Goal: Information Seeking & Learning: Learn about a topic

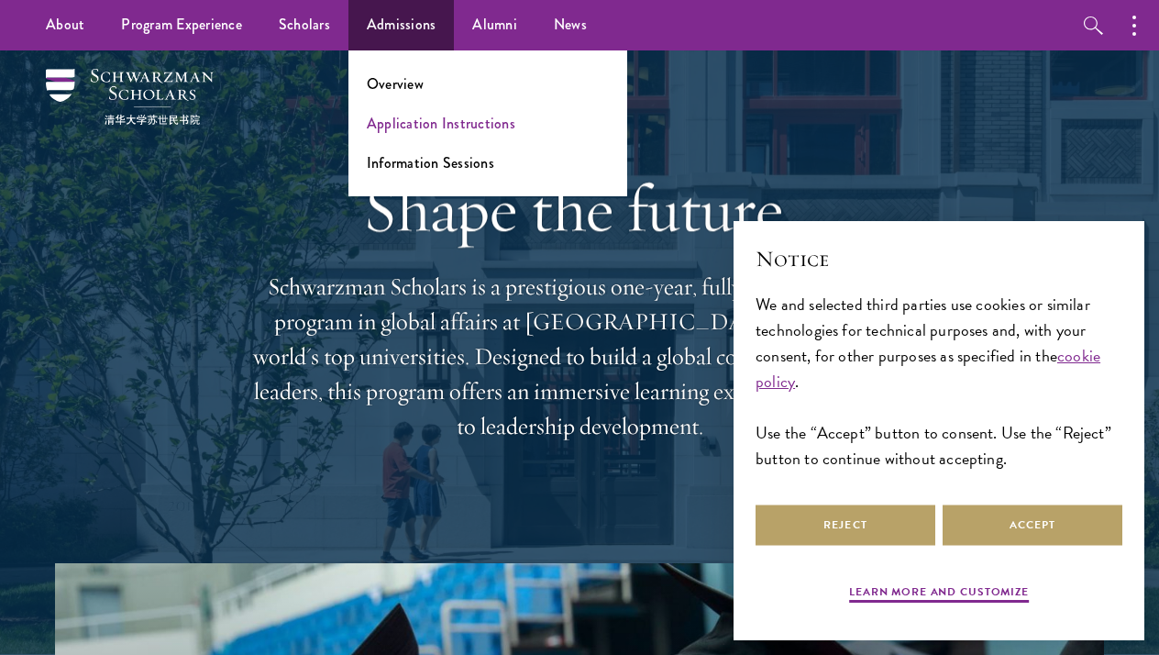
click at [414, 127] on link "Application Instructions" at bounding box center [441, 123] width 149 height 21
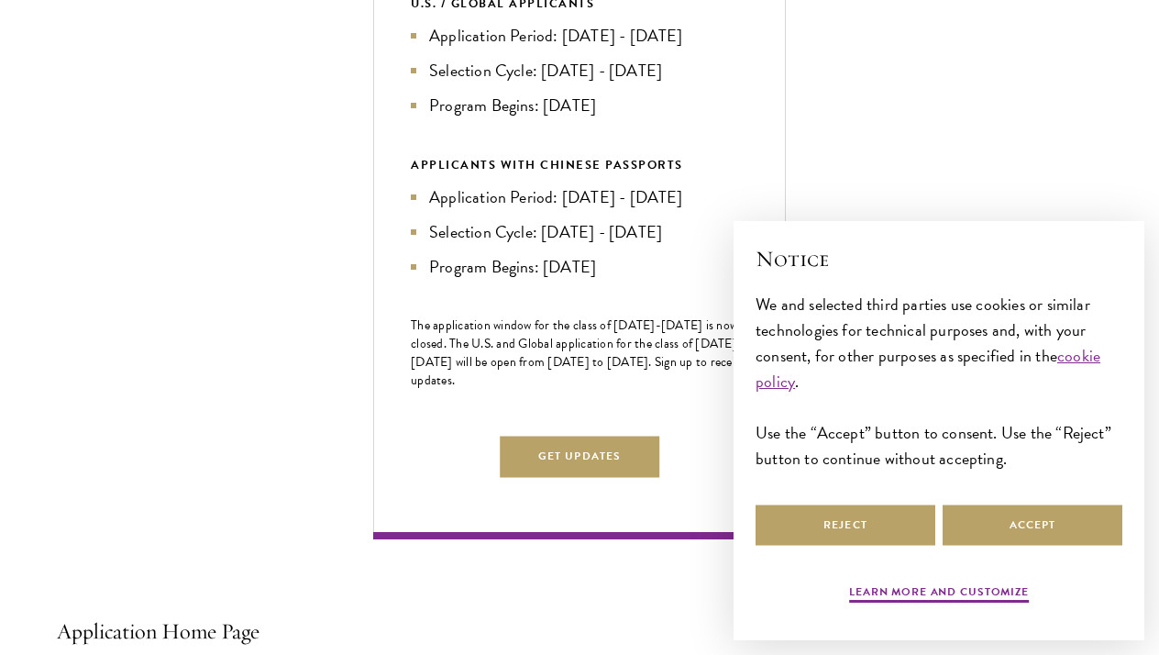
scroll to position [806, 0]
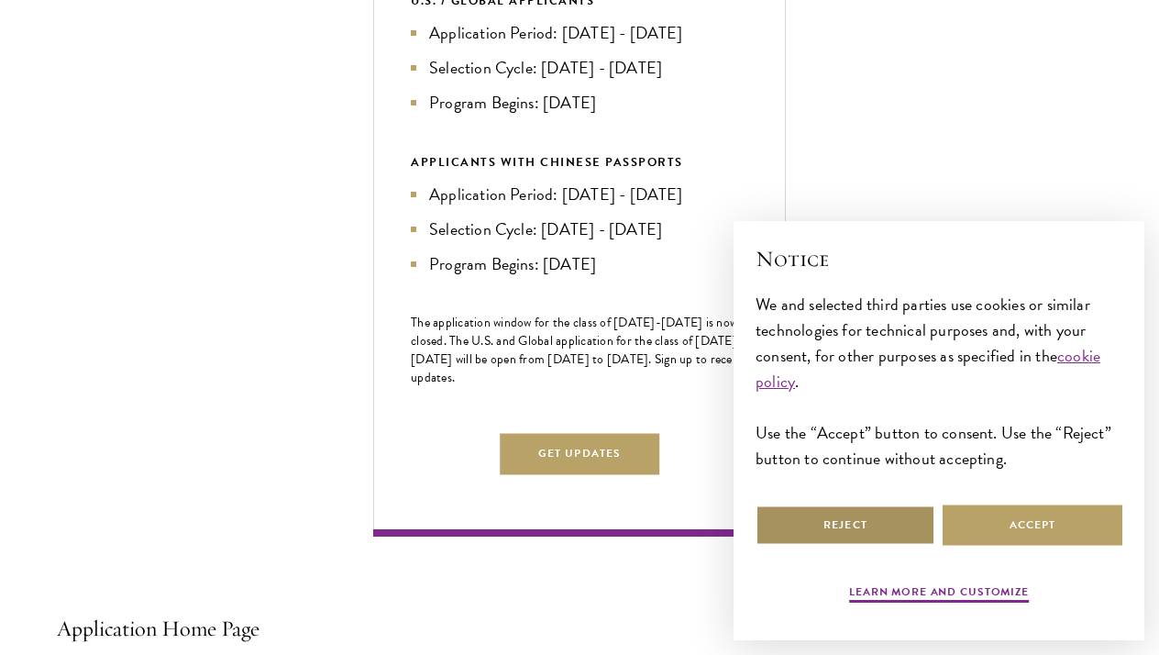
click at [866, 516] on button "Reject" at bounding box center [846, 524] width 180 height 41
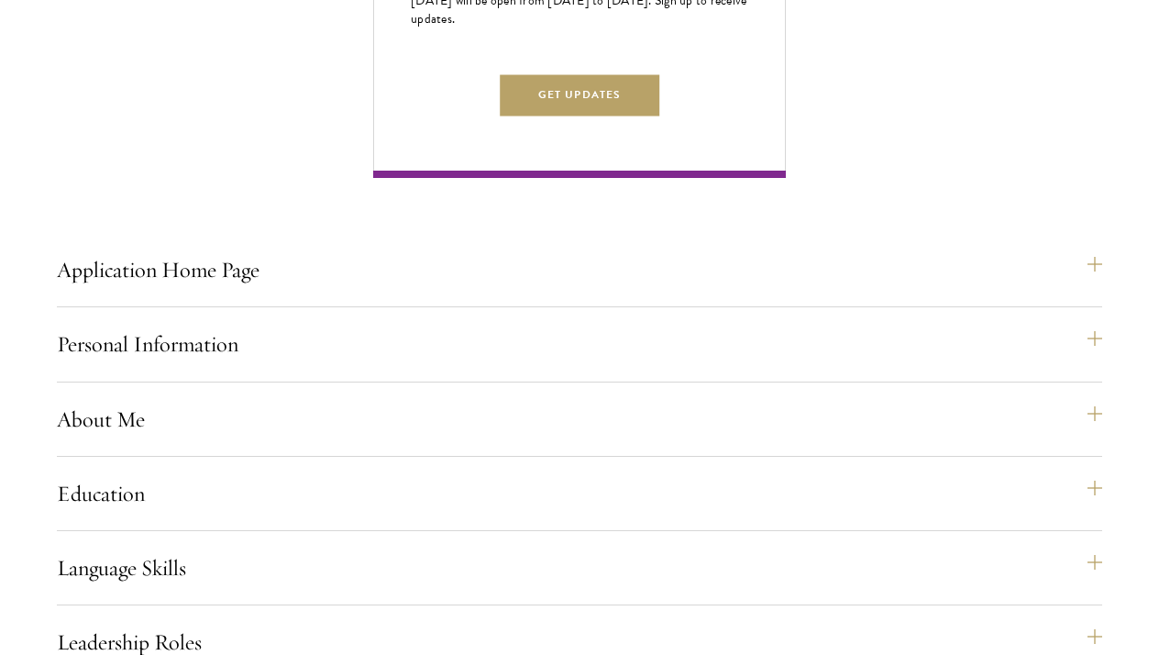
scroll to position [1244, 0]
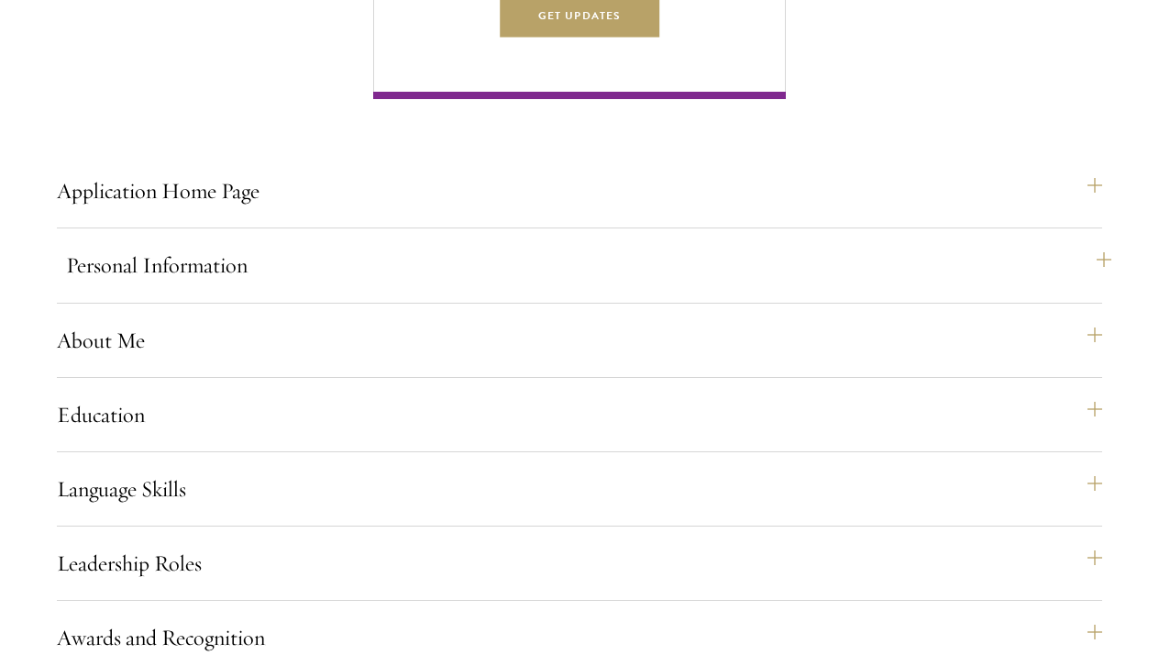
click at [404, 287] on button "Personal Information" at bounding box center [588, 265] width 1045 height 44
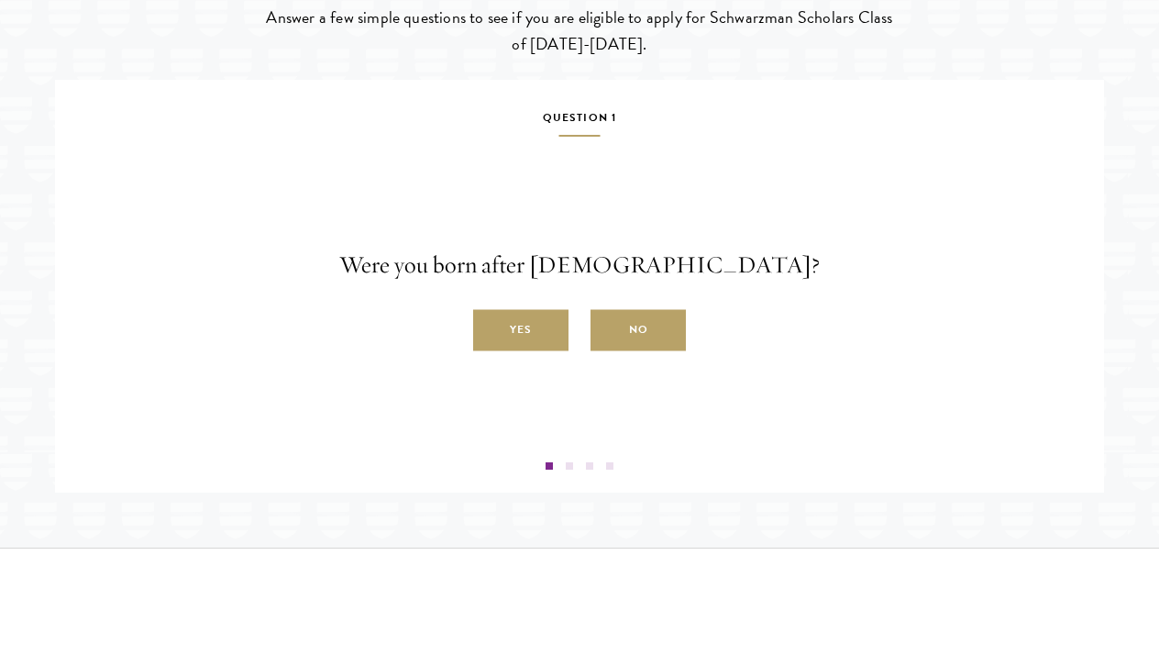
scroll to position [3117, 0]
click at [497, 345] on label "Yes" at bounding box center [520, 329] width 95 height 41
click at [490, 327] on input "Yes" at bounding box center [481, 319] width 17 height 17
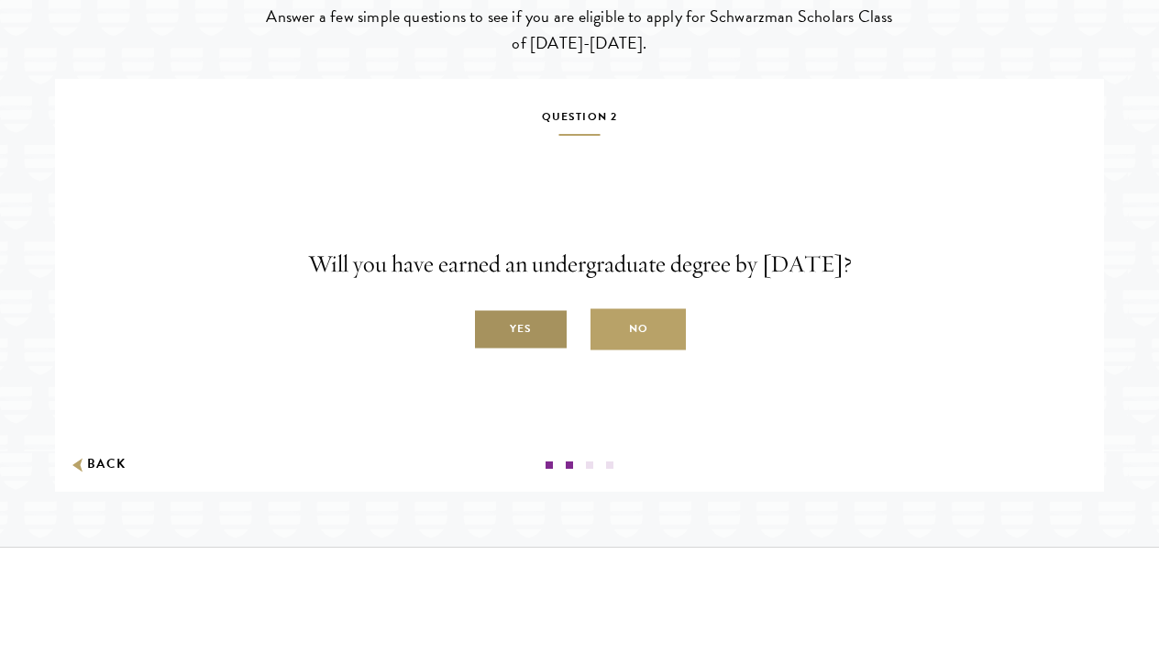
click at [498, 345] on label "Yes" at bounding box center [520, 329] width 95 height 41
click at [490, 327] on input "Yes" at bounding box center [481, 319] width 17 height 17
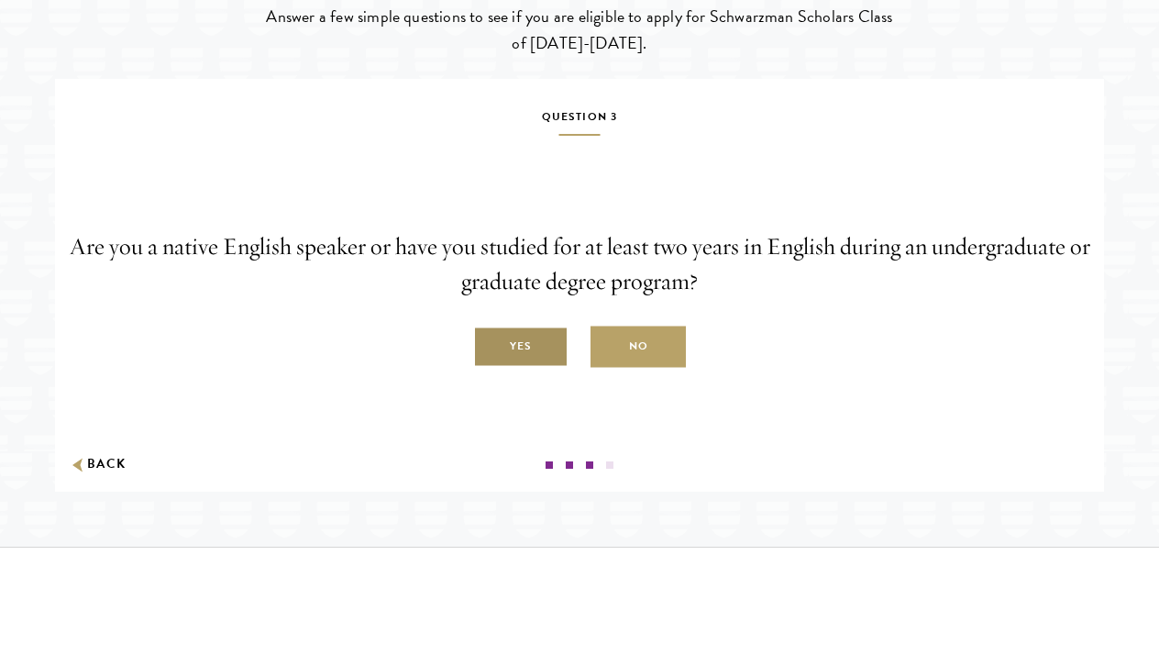
click at [502, 360] on label "Yes" at bounding box center [520, 346] width 95 height 41
click at [490, 345] on input "Yes" at bounding box center [481, 336] width 17 height 17
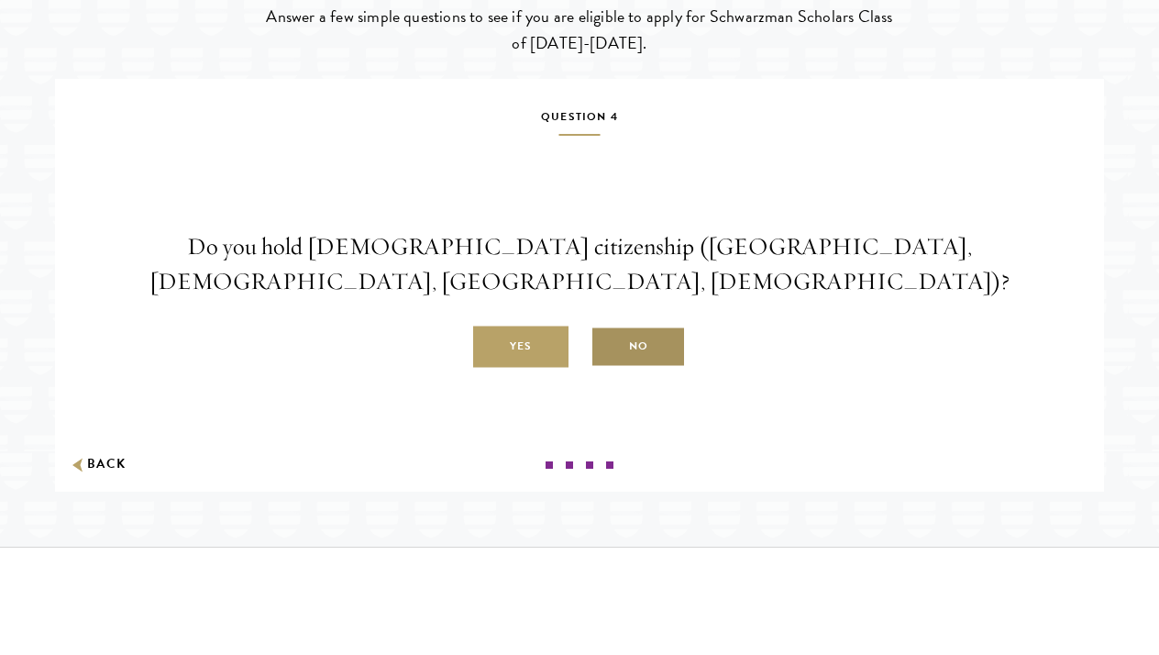
click at [625, 356] on label "No" at bounding box center [638, 346] width 95 height 41
click at [607, 345] on input "No" at bounding box center [599, 336] width 17 height 17
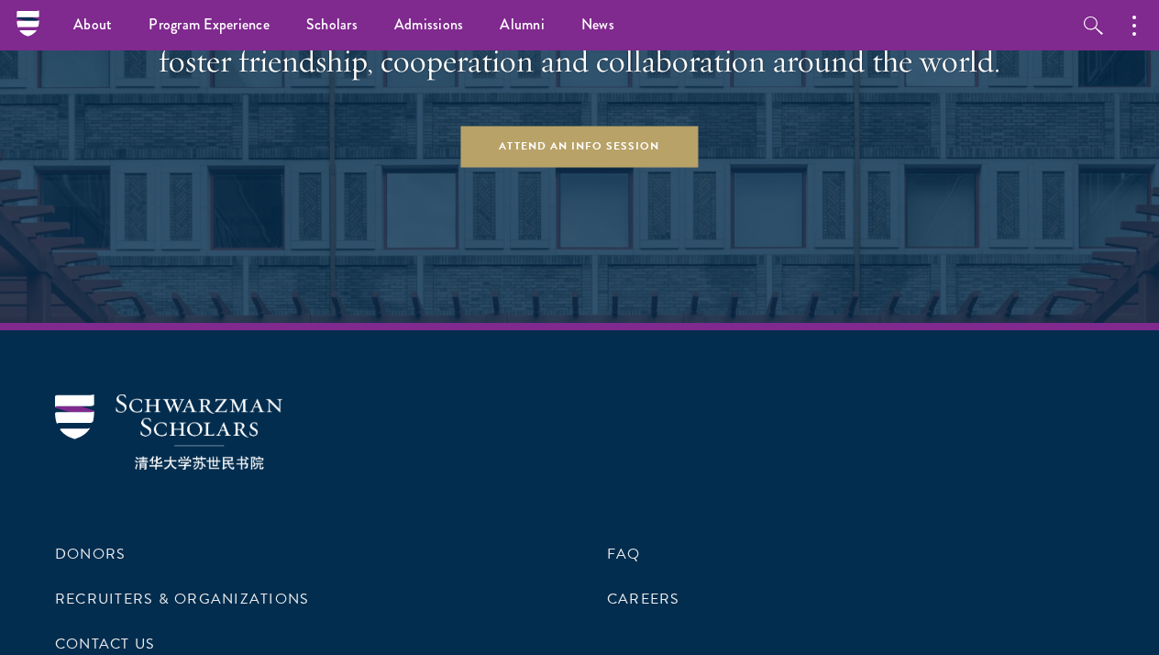
scroll to position [3999, 0]
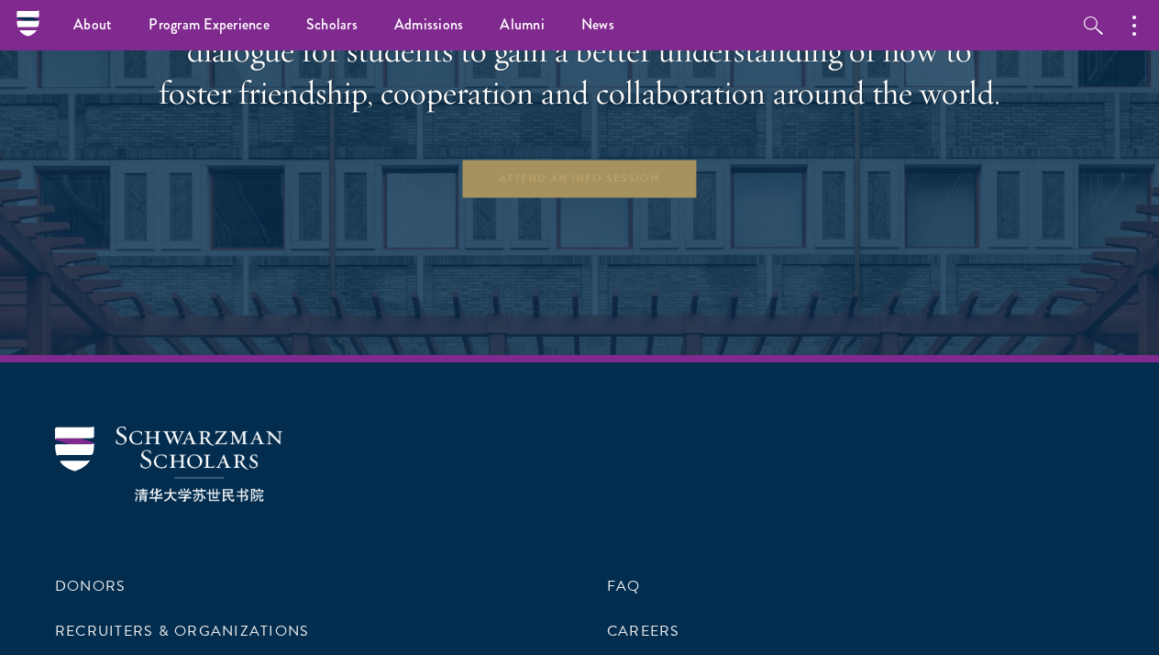
click at [606, 199] on link "Attend an Info Session" at bounding box center [579, 178] width 238 height 41
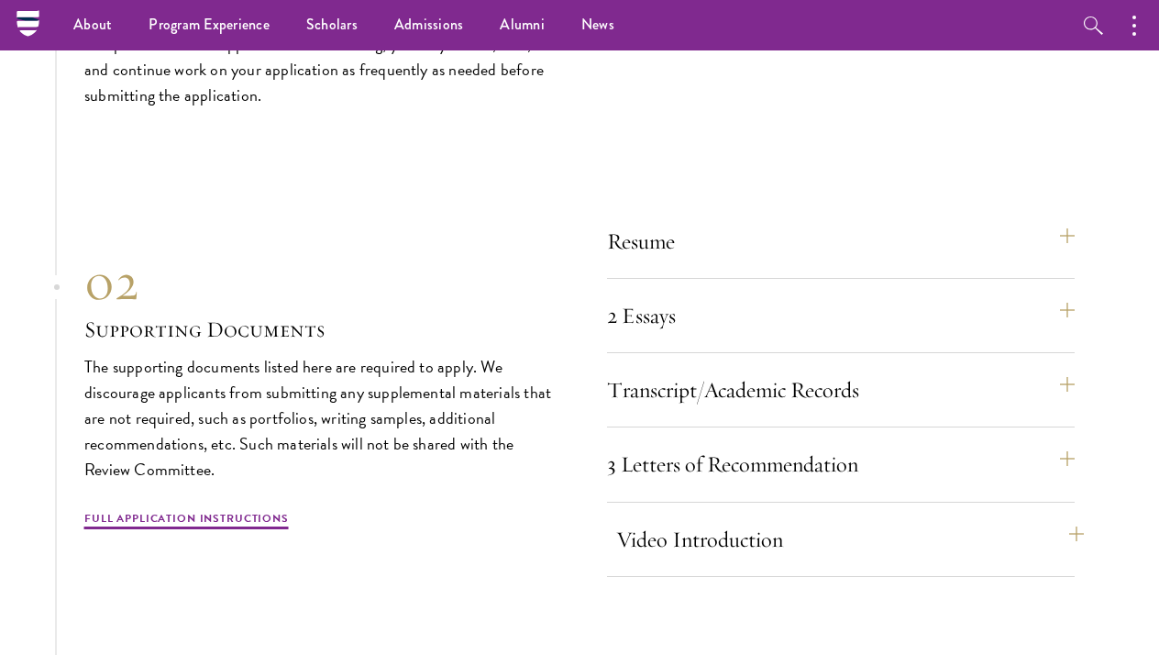
scroll to position [5378, 0]
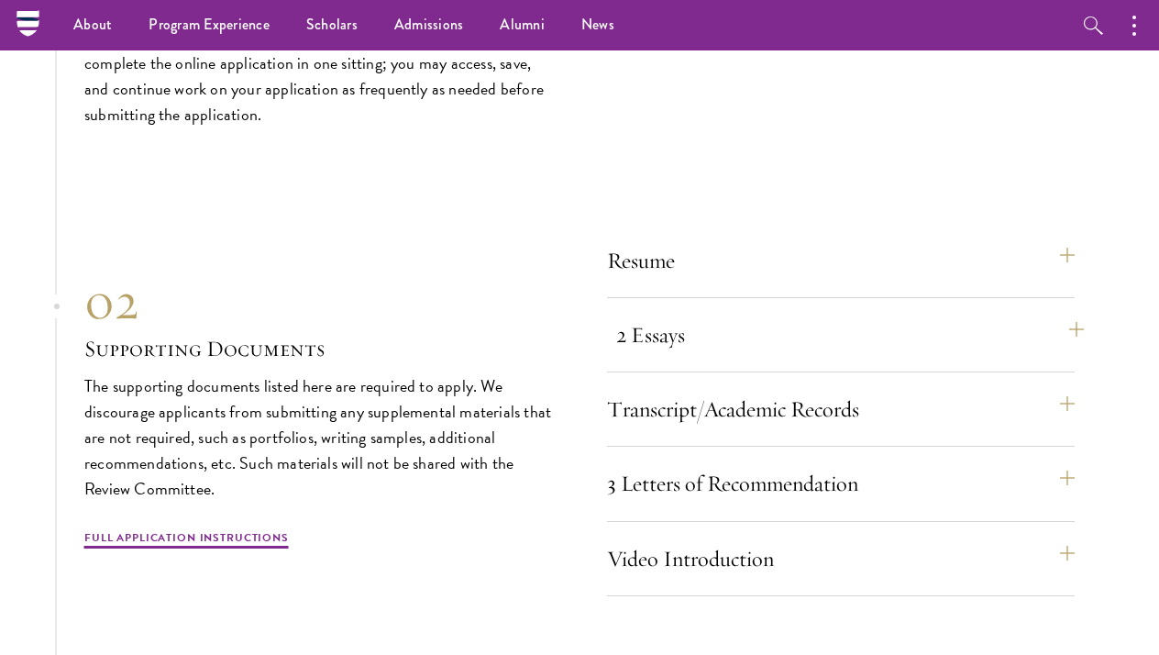
click at [678, 313] on button "2 Essays" at bounding box center [850, 335] width 468 height 44
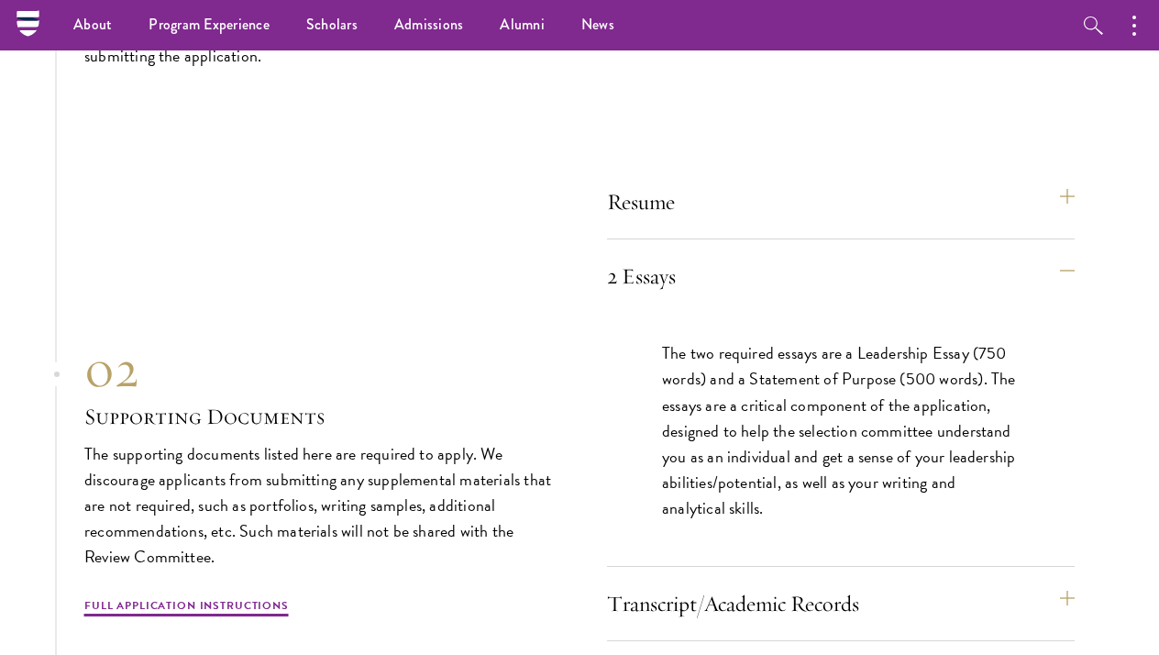
scroll to position [5538, 0]
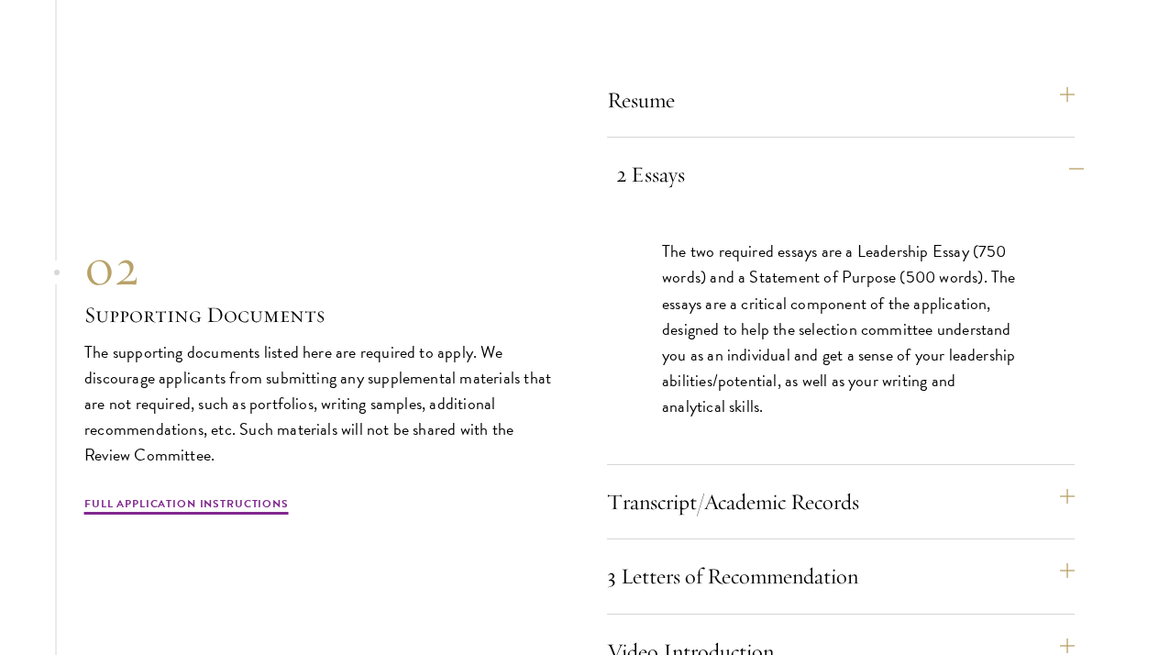
click at [691, 158] on button "2 Essays" at bounding box center [850, 174] width 468 height 44
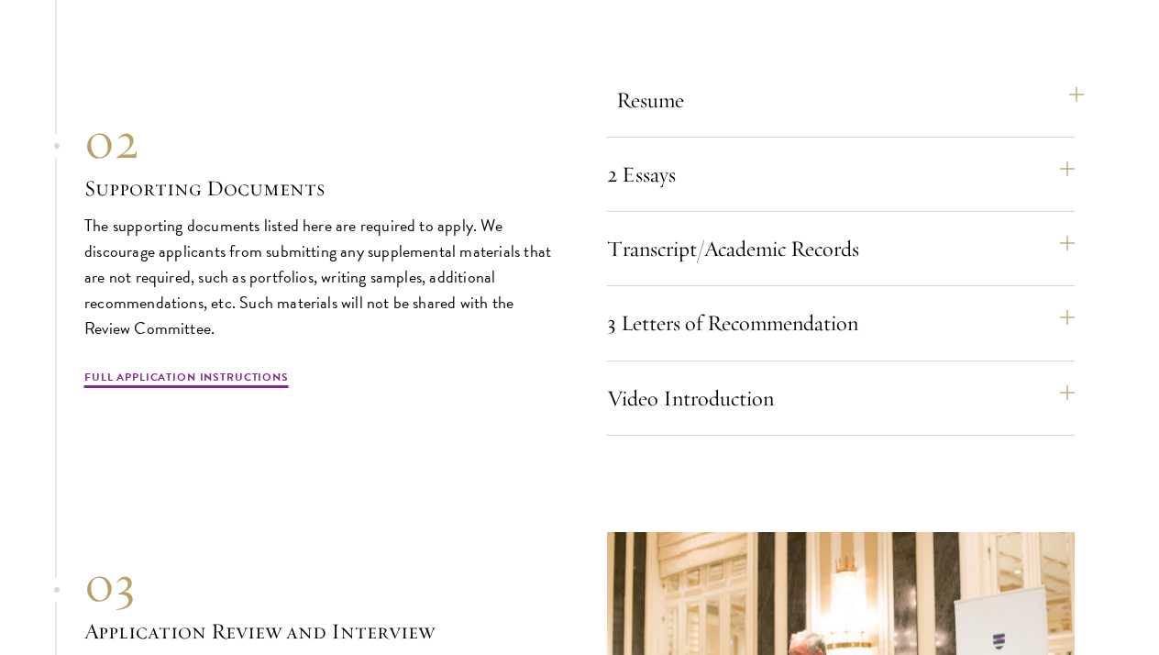
click at [691, 83] on button "Resume" at bounding box center [850, 100] width 468 height 44
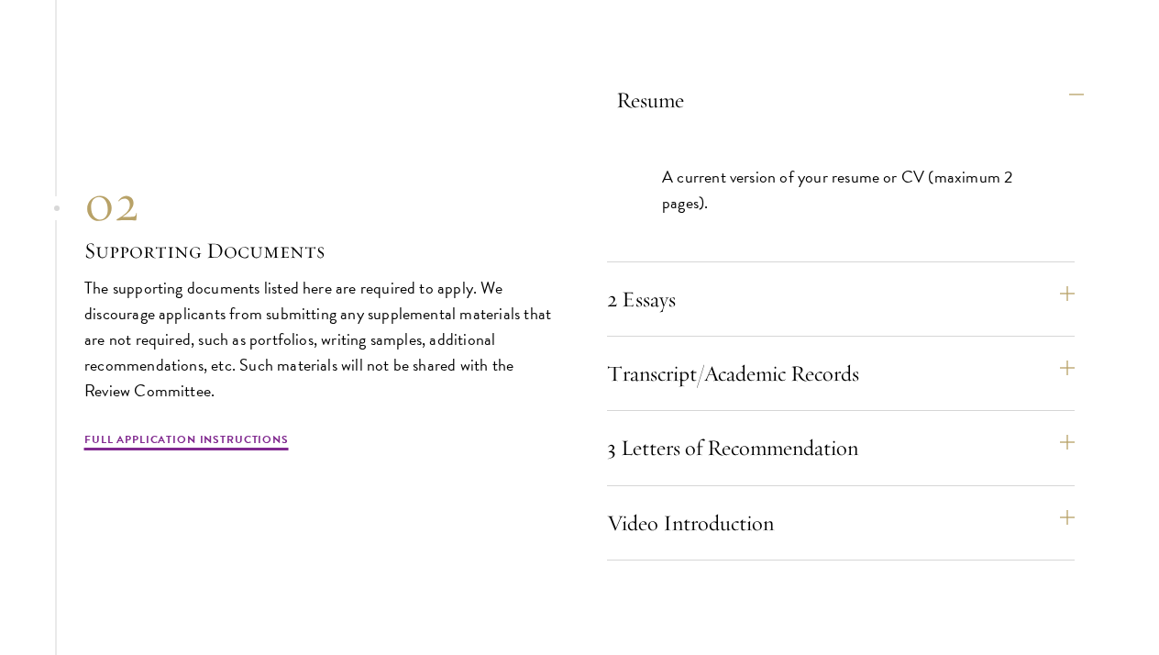
click at [691, 83] on button "Resume" at bounding box center [850, 100] width 468 height 44
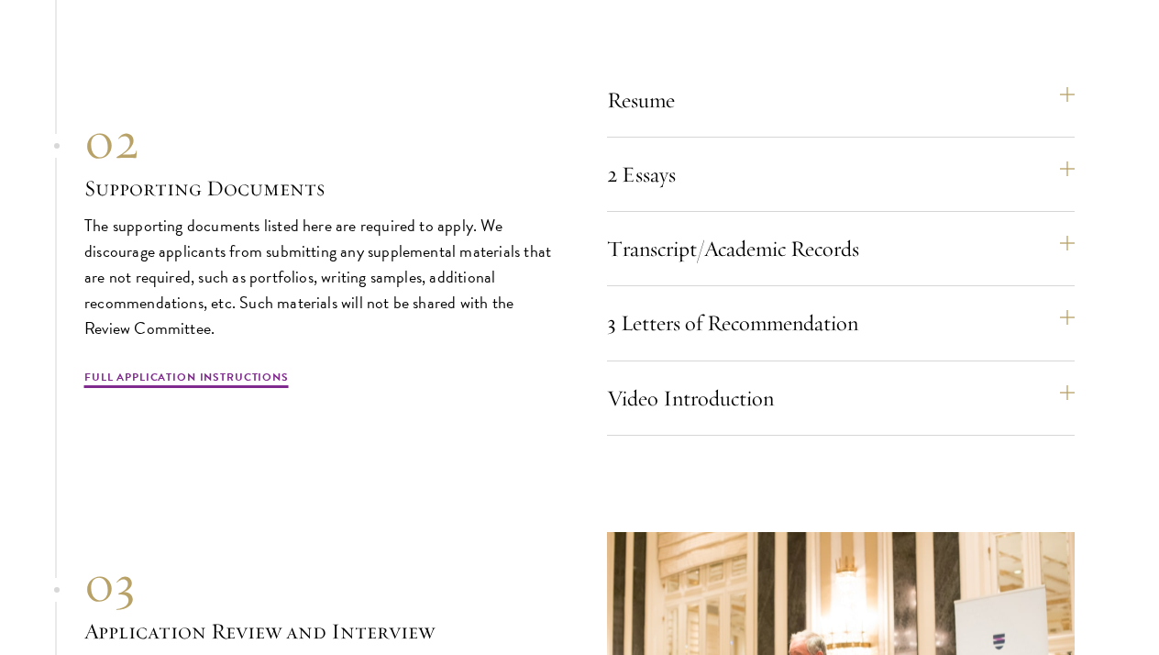
click at [696, 210] on div "Resume A current version of your resume or CV (maximum 2 pages). 2 Essays The t…" at bounding box center [841, 256] width 468 height 357
click at [696, 234] on button "Transcript/Academic Records" at bounding box center [850, 249] width 468 height 44
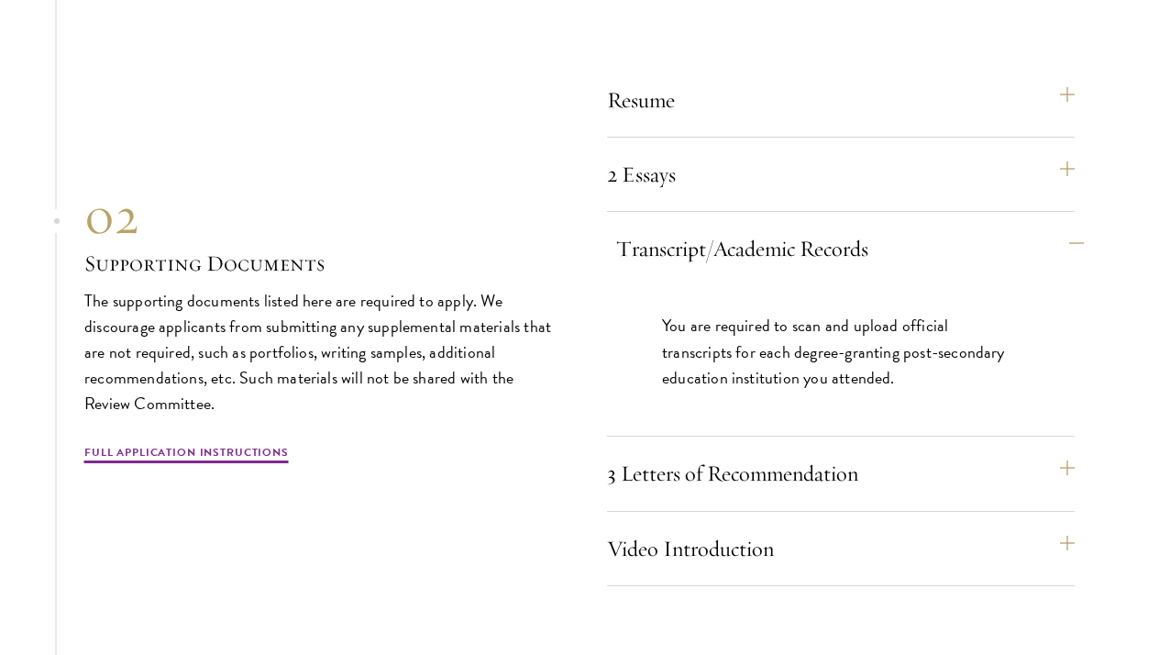
click at [696, 234] on button "Transcript/Academic Records" at bounding box center [850, 249] width 468 height 44
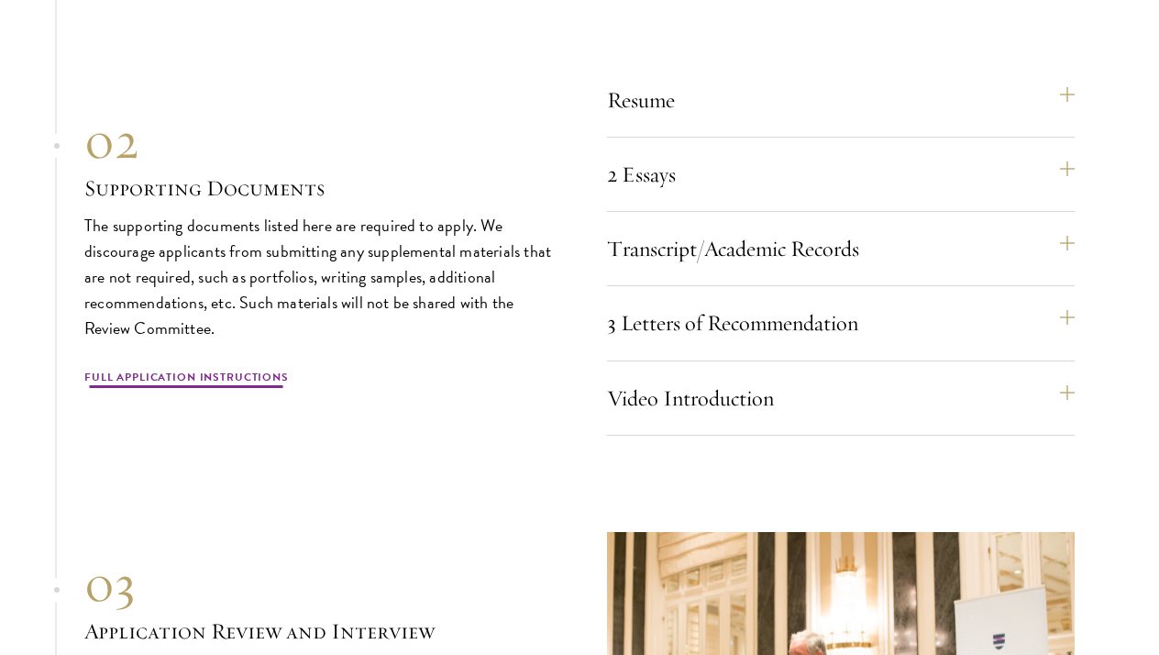
click at [221, 371] on link "Full Application Instructions" at bounding box center [186, 380] width 205 height 22
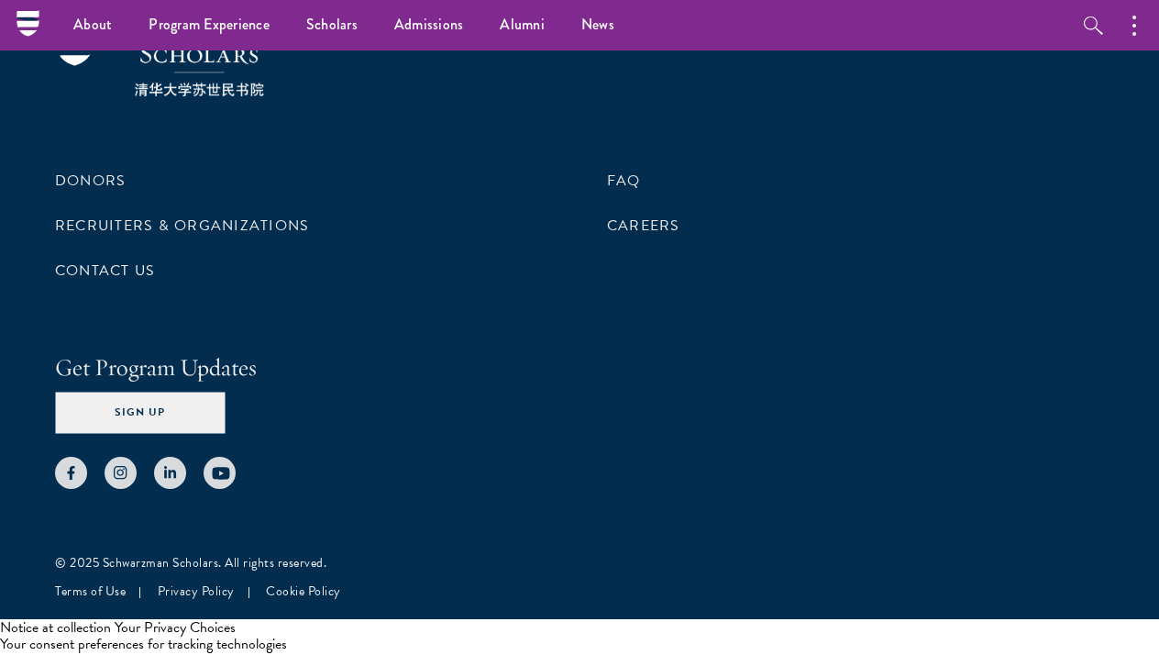
scroll to position [4068, 0]
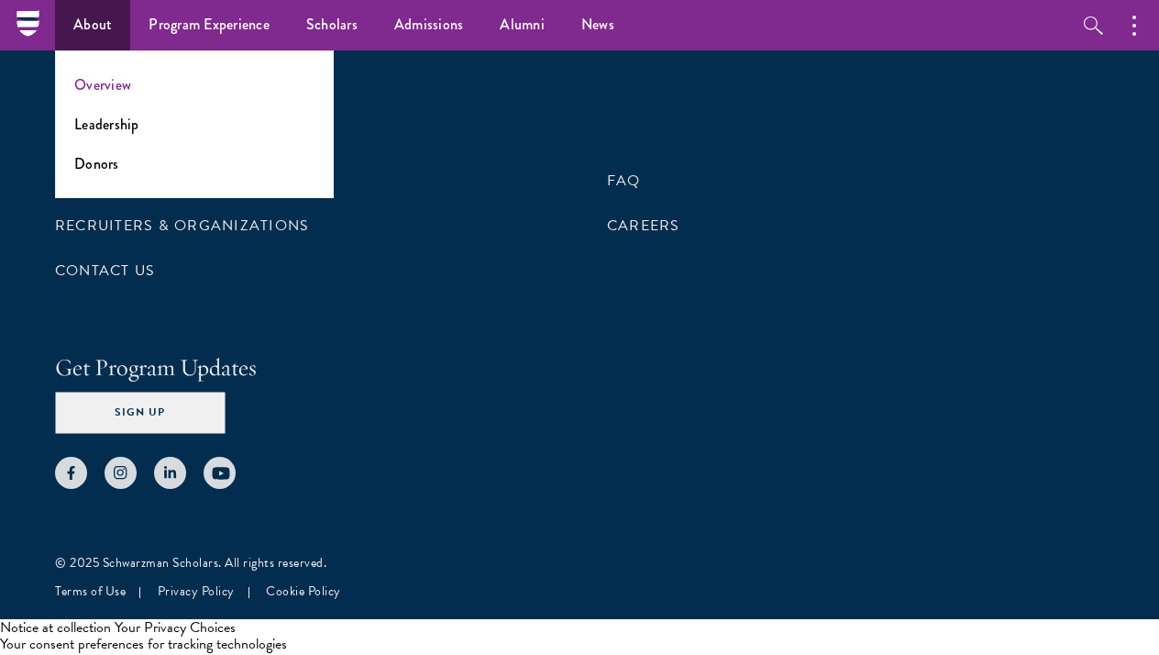
click at [89, 81] on link "Overview" at bounding box center [102, 84] width 57 height 21
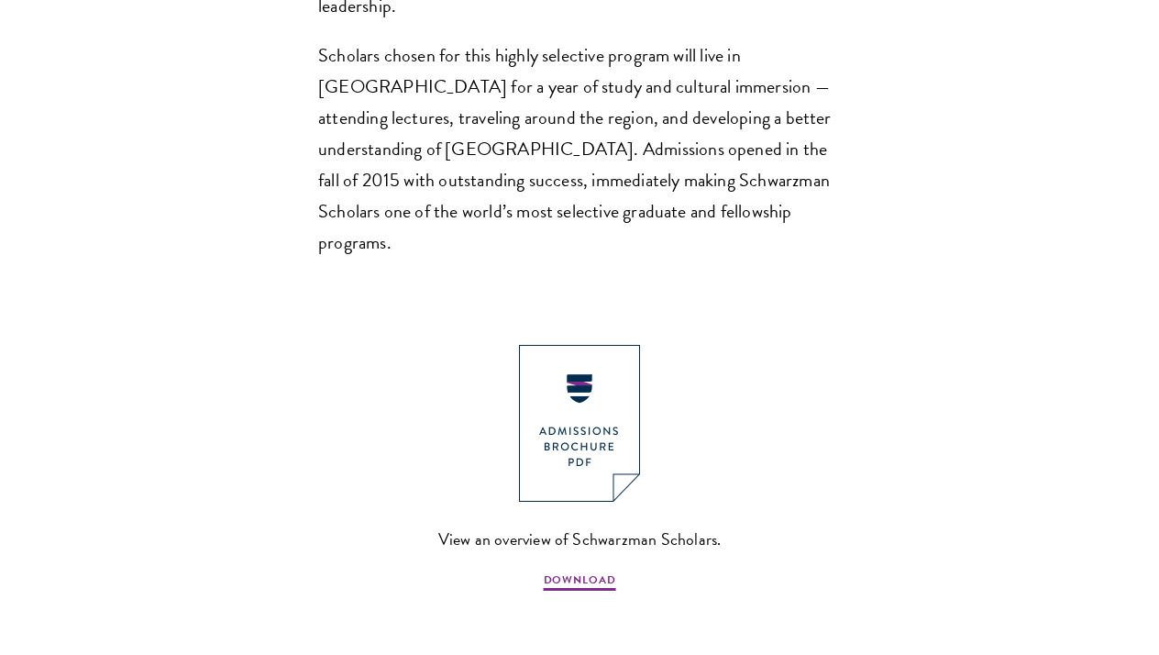
scroll to position [1594, 0]
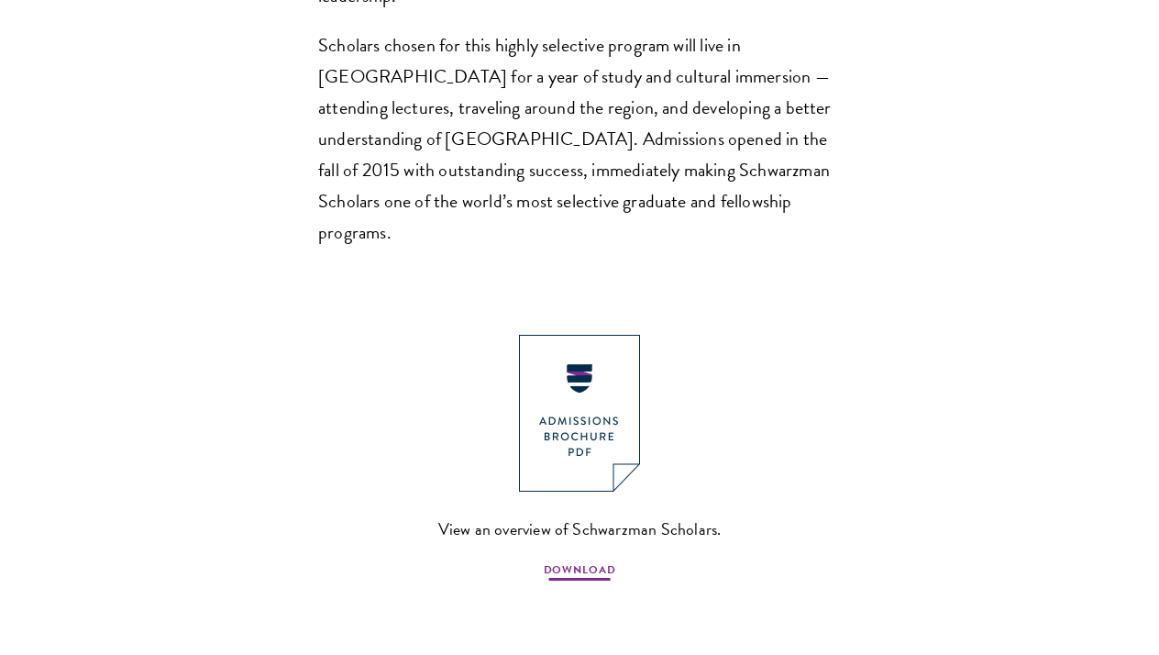
click at [599, 561] on span "DOWNLOAD" at bounding box center [580, 572] width 72 height 22
